Goal: Find specific page/section: Find specific page/section

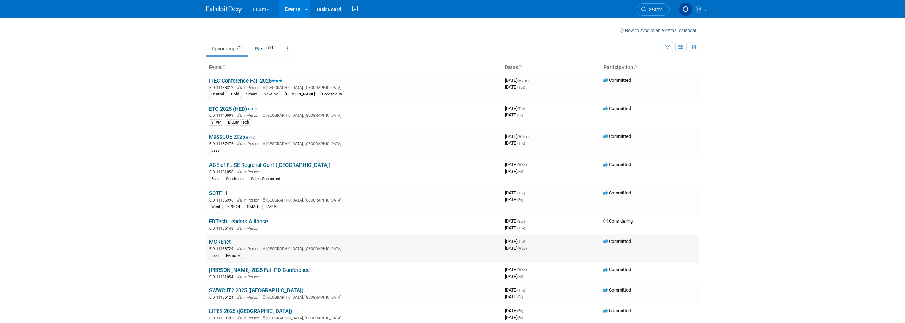
click at [231, 241] on td "MOREnet EID: 11138729 In-Person [GEOGRAPHIC_DATA], [GEOGRAPHIC_DATA] East Remote" at bounding box center [354, 249] width 296 height 28
click at [223, 241] on link "MOREnet" at bounding box center [220, 242] width 22 height 6
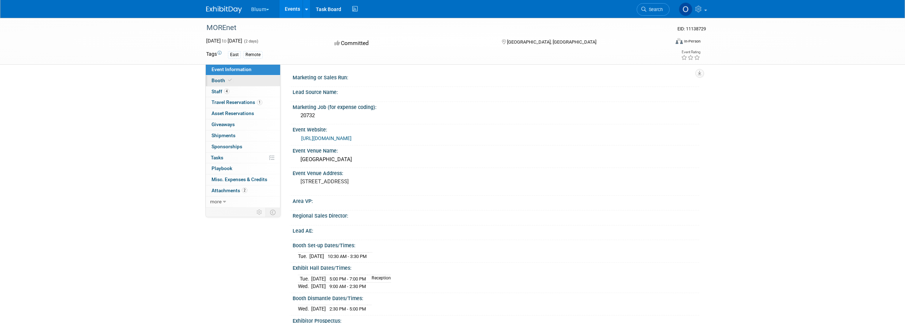
click at [232, 82] on span "Booth" at bounding box center [222, 80] width 22 height 6
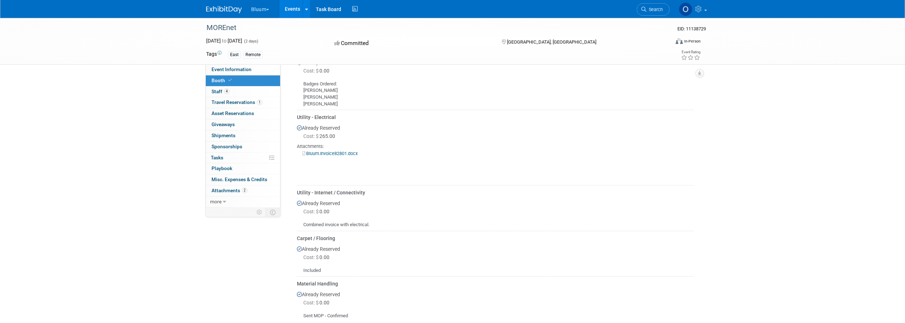
scroll to position [321, 0]
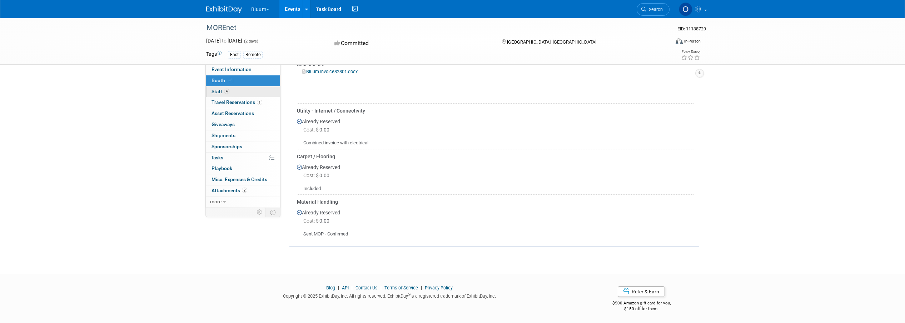
click at [245, 92] on link "4 Staff 4" at bounding box center [243, 91] width 74 height 11
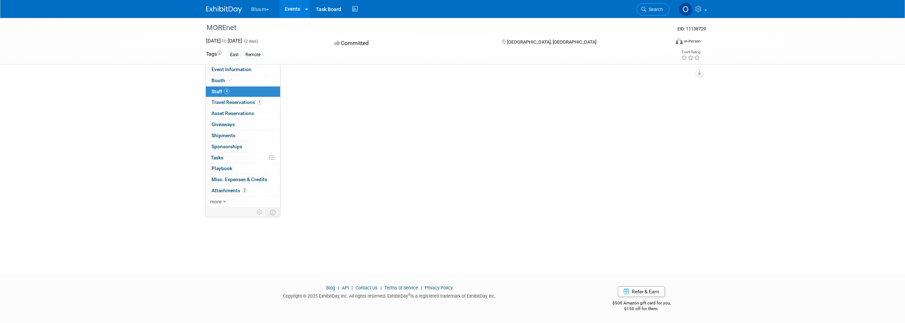
scroll to position [0, 0]
